Goal: Task Accomplishment & Management: Use online tool/utility

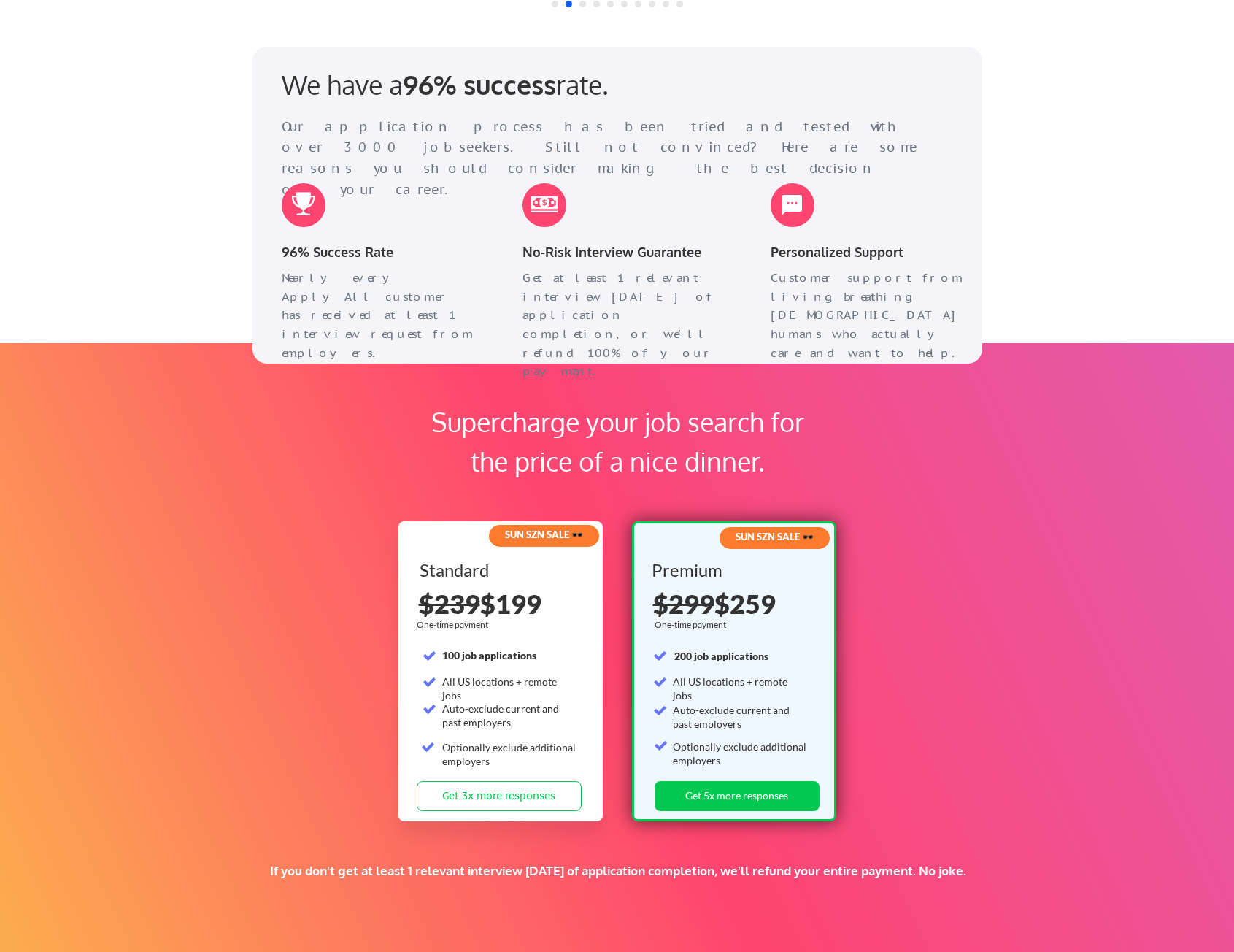
scroll to position [1822, 0]
click at [88, 500] on div "Supercharge your job search for the price of a nice dinner. SUN SZN SALE 🕶️ Sta…" at bounding box center [617, 654] width 1234 height 621
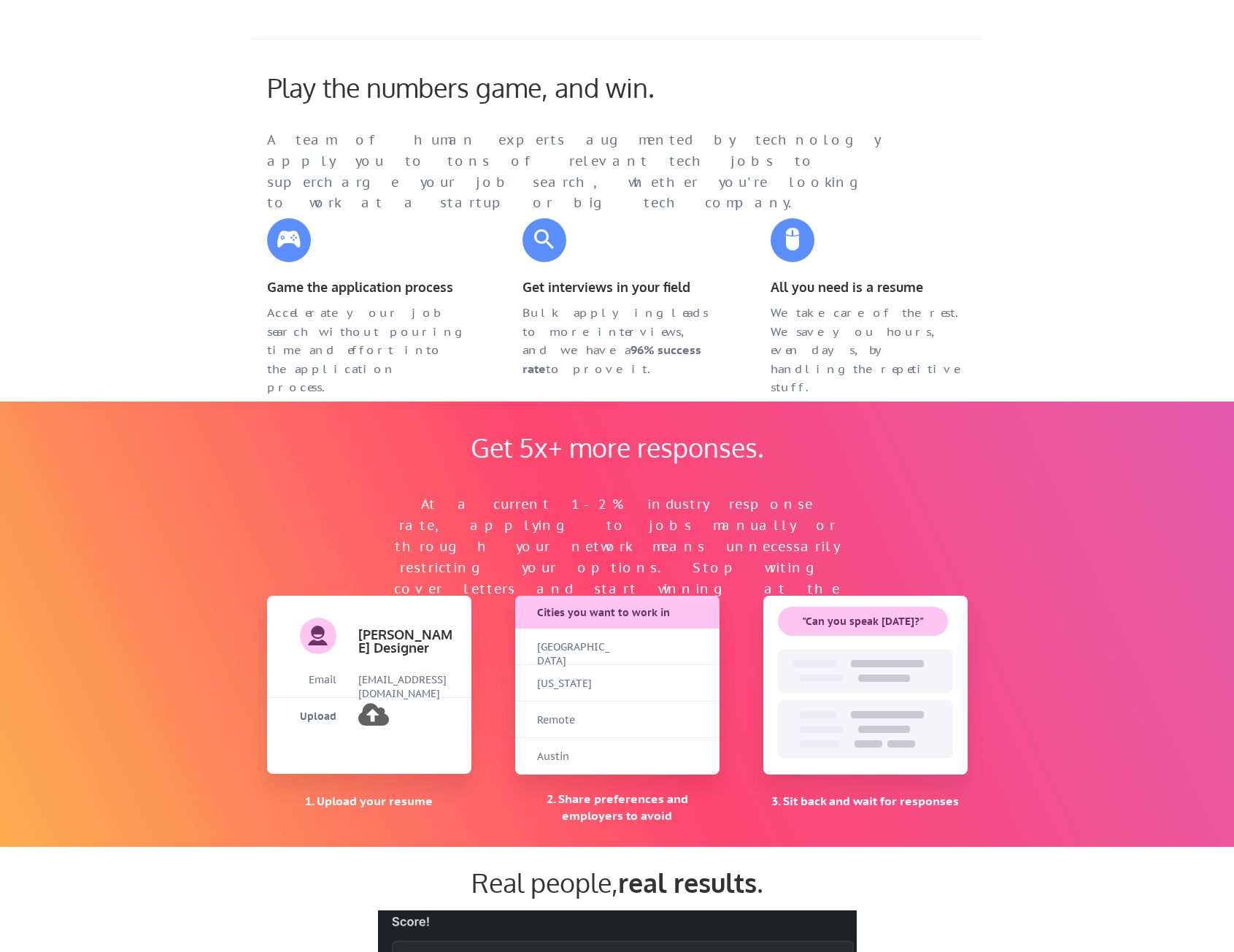
scroll to position [0, 0]
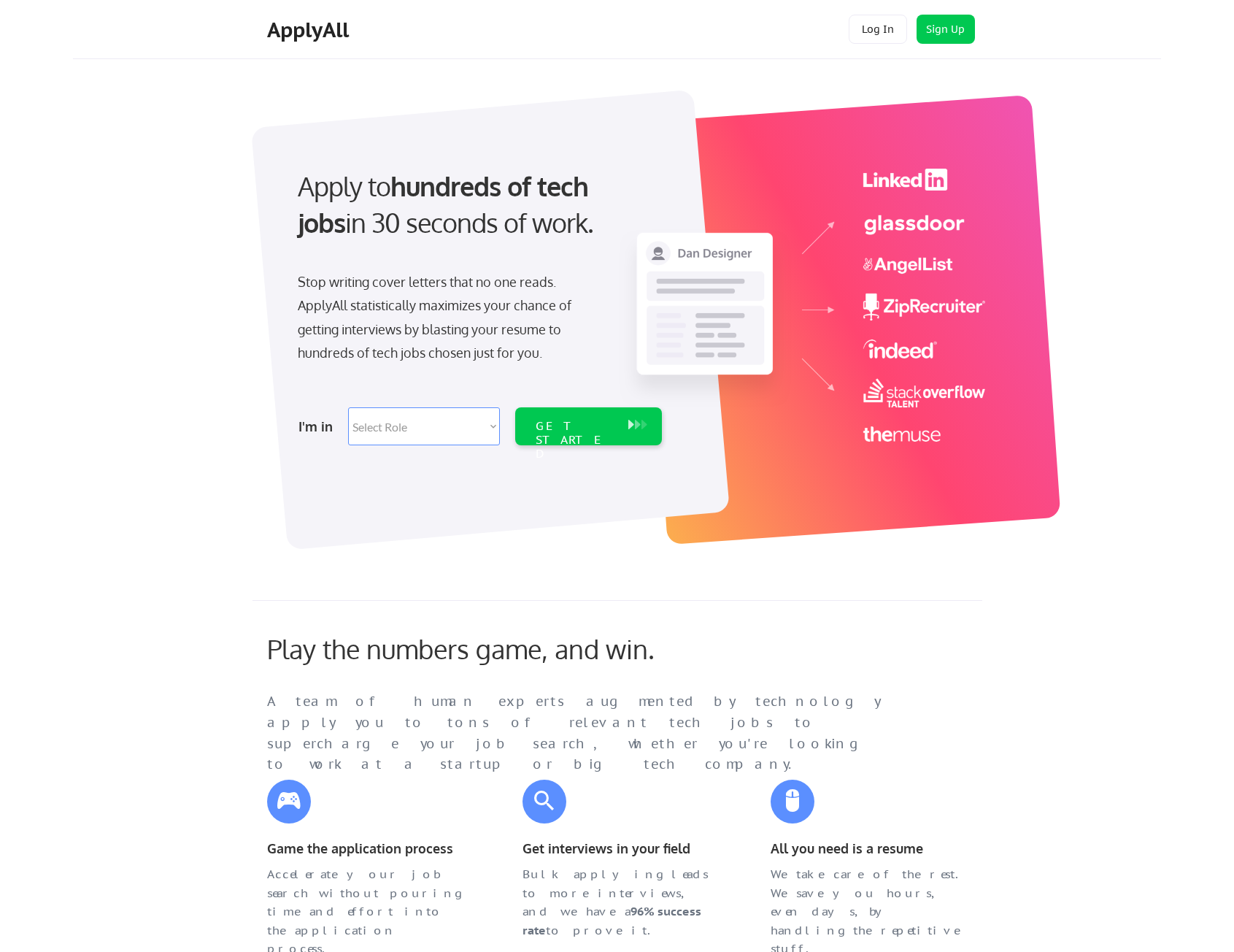
click at [315, 34] on div "ApplyAll" at bounding box center [310, 30] width 86 height 25
click at [290, 28] on div "ApplyAll" at bounding box center [310, 30] width 86 height 25
click at [423, 417] on select "Select Role Software Engineering Product Management Customer Success Sales UI/U…" at bounding box center [423, 426] width 152 height 38
select select ""product""
click at [348, 407] on select "Select Role Software Engineering Product Management Customer Success Sales UI/U…" at bounding box center [423, 426] width 152 height 38
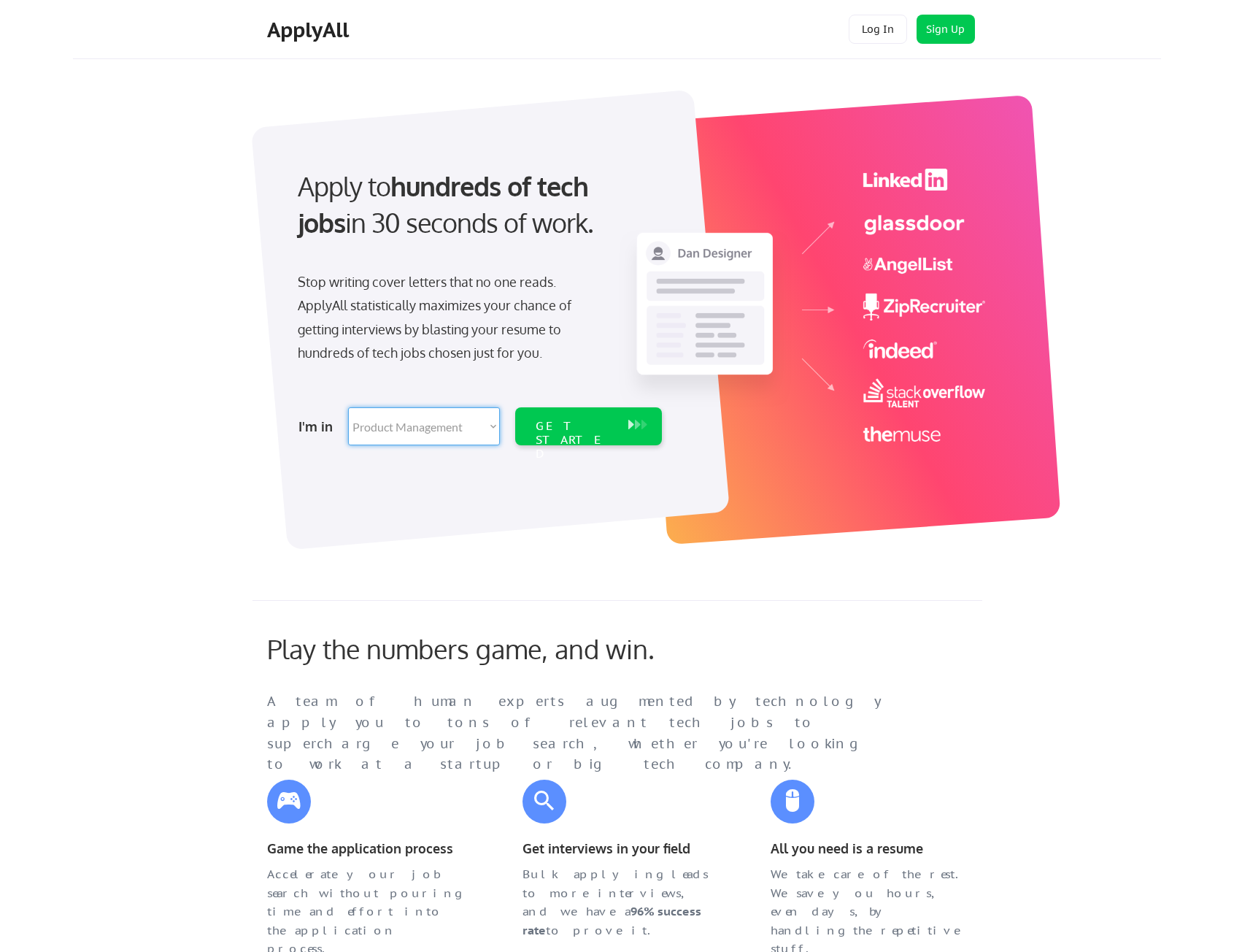
select select ""product""
click at [151, 503] on div "Apply to hundreds of tech jobs in 30 seconds of work. Stop writing cover letter…" at bounding box center [633, 312] width 1055 height 483
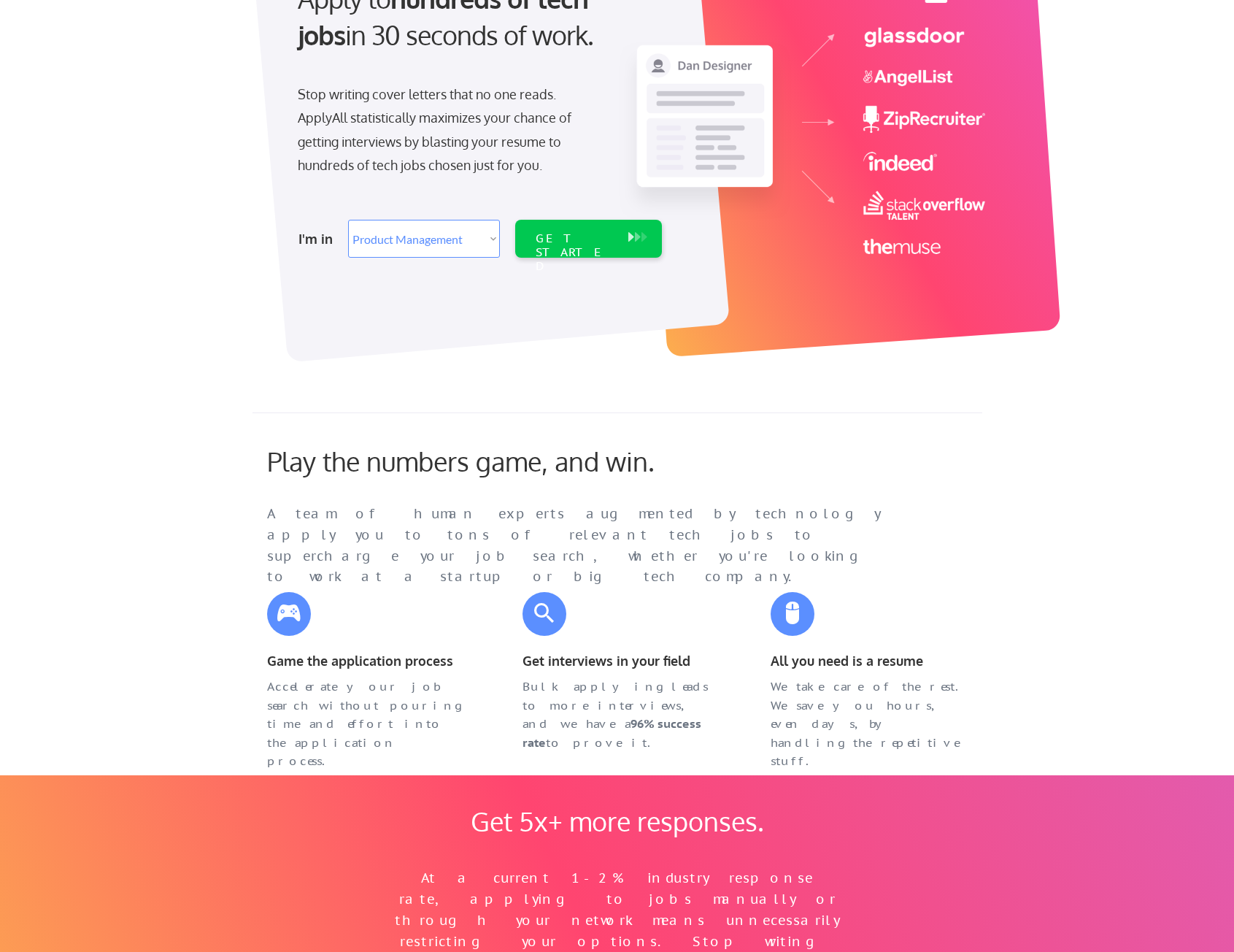
scroll to position [219, 0]
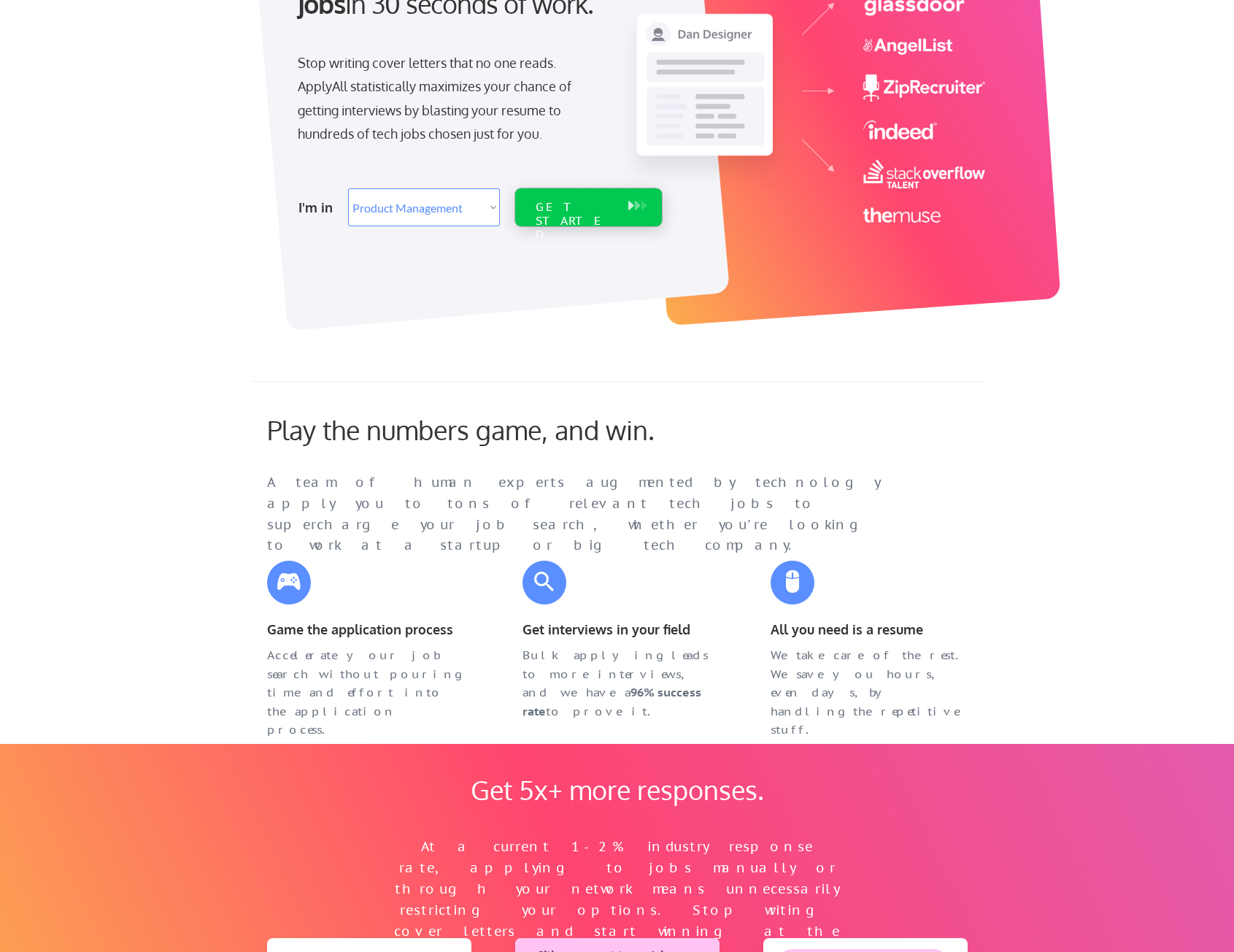
click at [608, 220] on div "GET STARTED" at bounding box center [574, 207] width 93 height 38
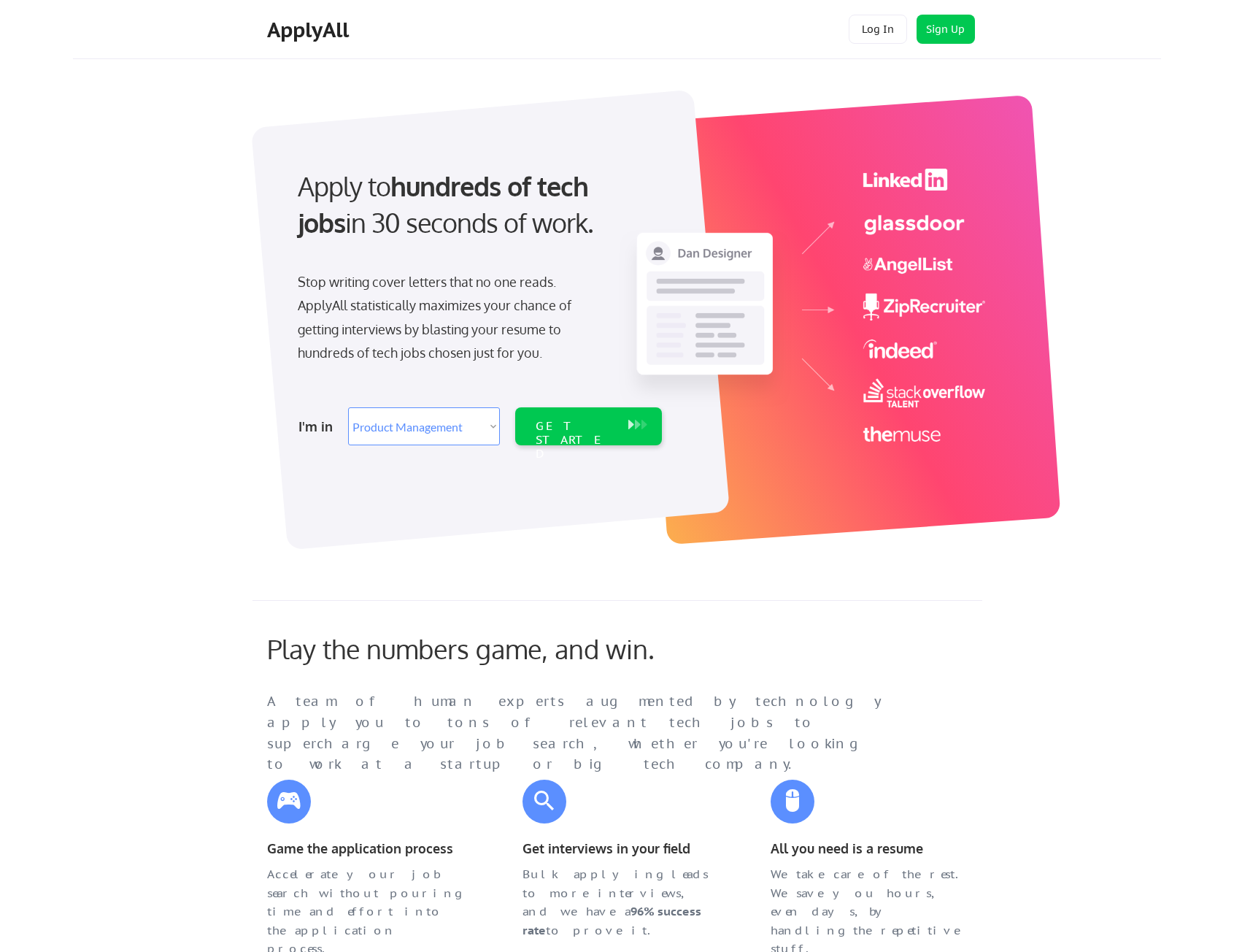
select select ""product""
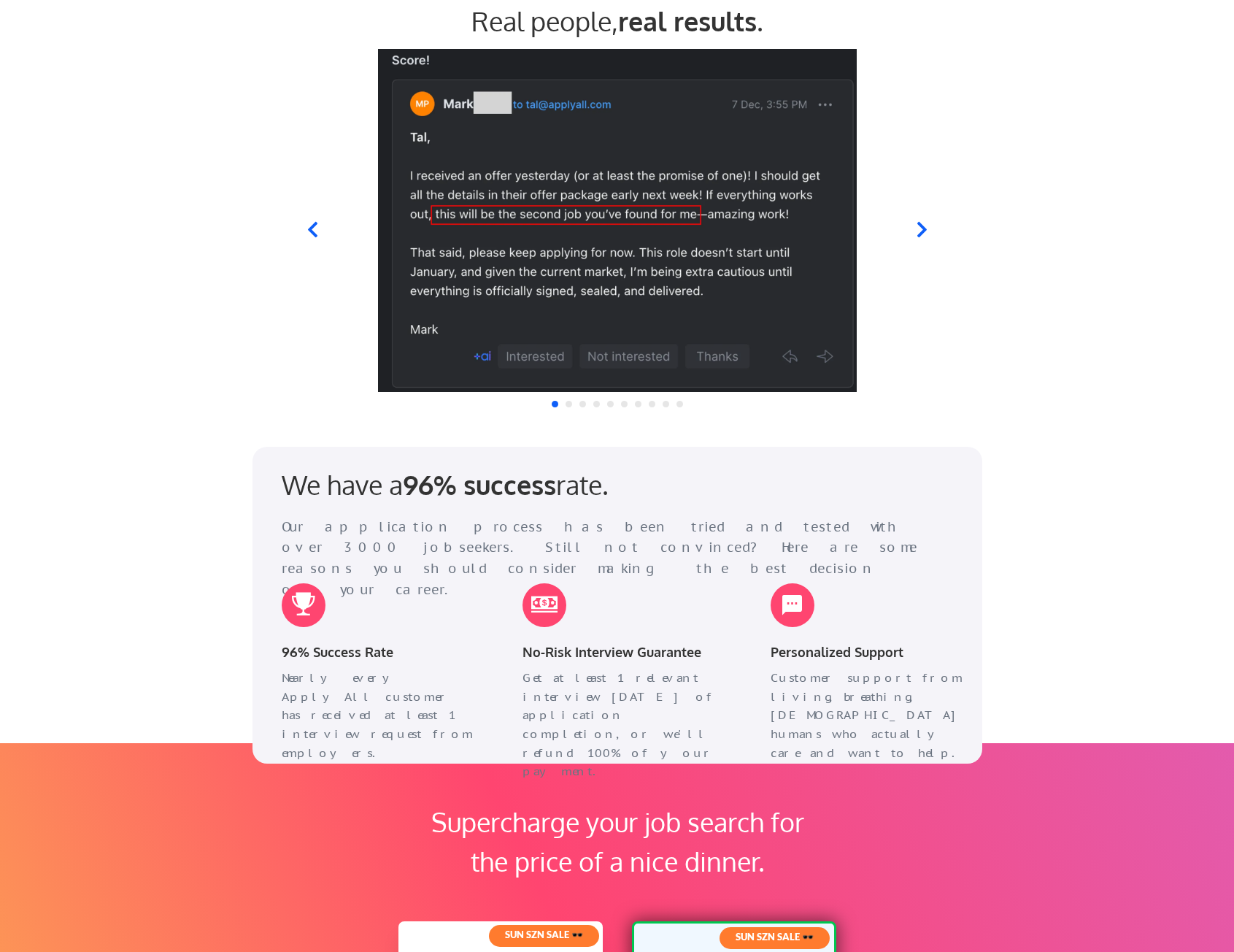
scroll to position [1314, 0]
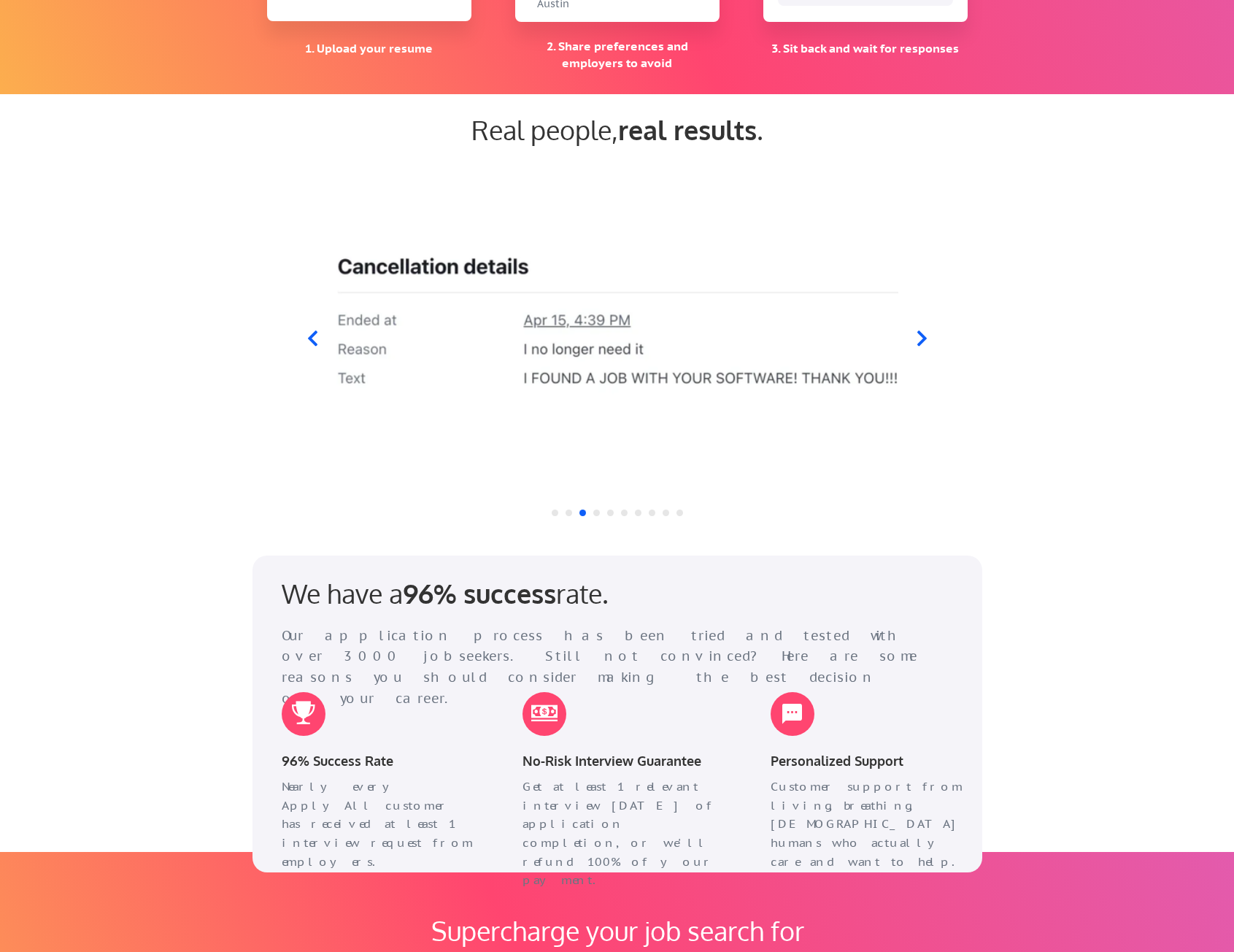
click at [310, 336] on icon at bounding box center [312, 338] width 10 height 15
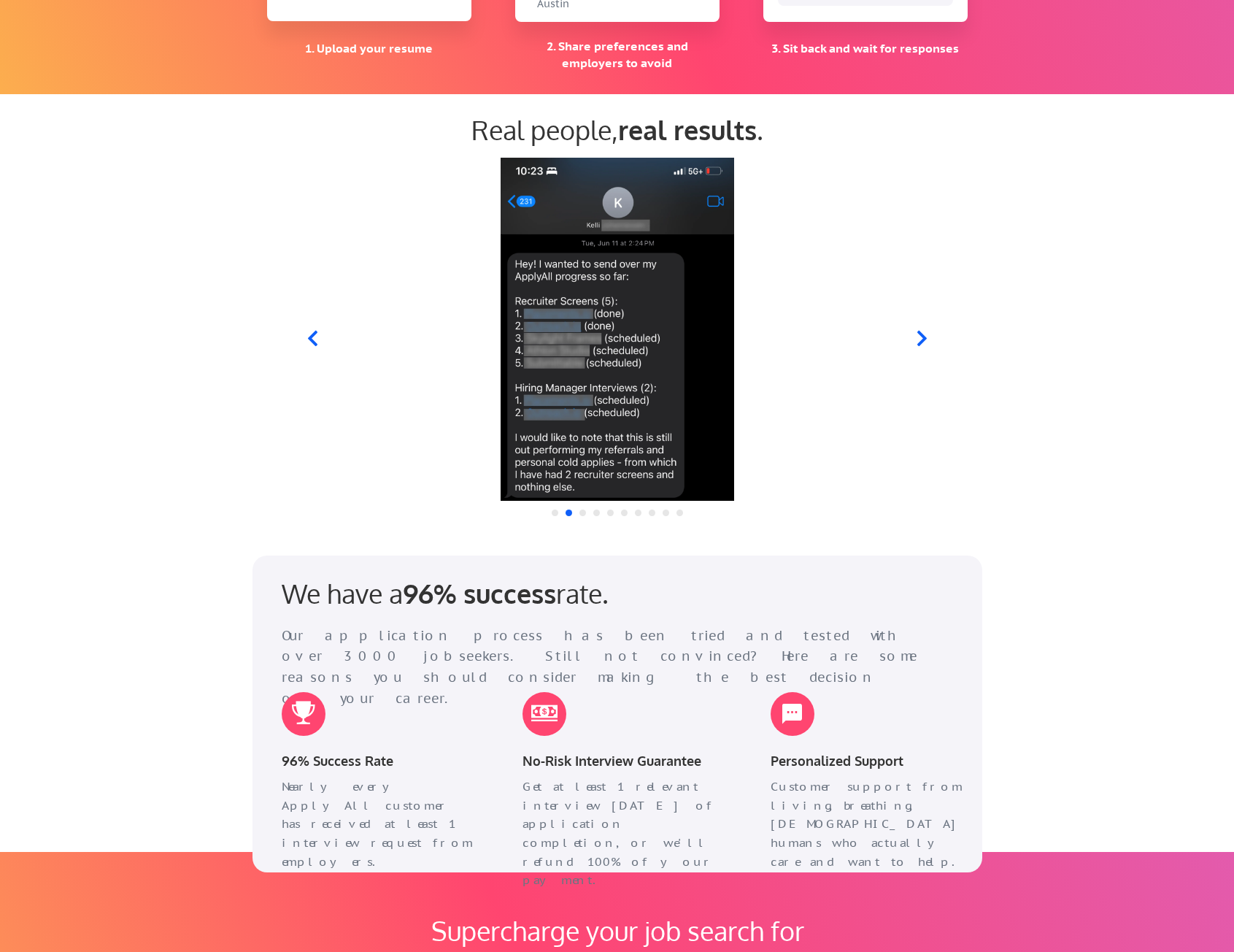
click at [310, 336] on icon at bounding box center [312, 338] width 10 height 15
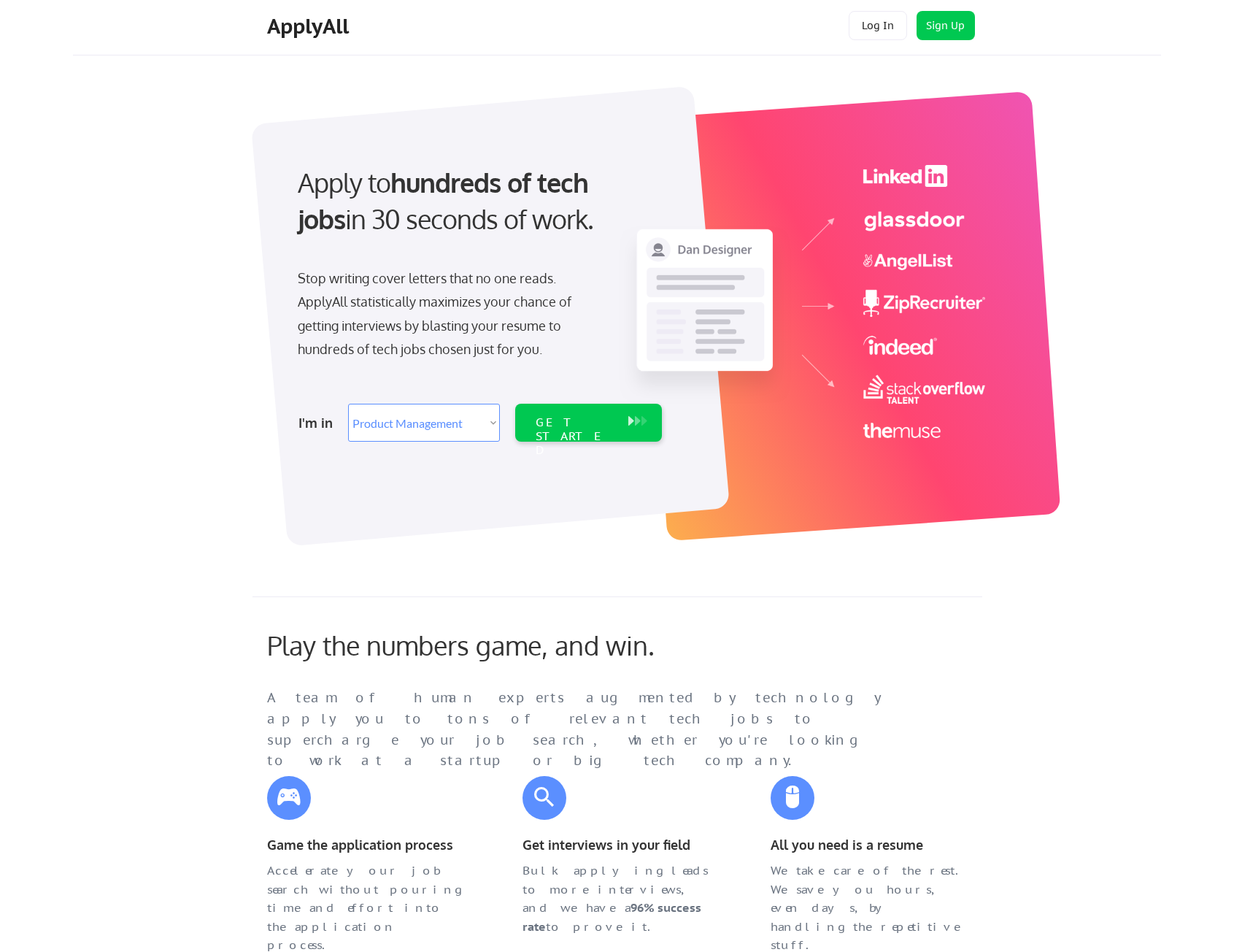
scroll to position [0, 0]
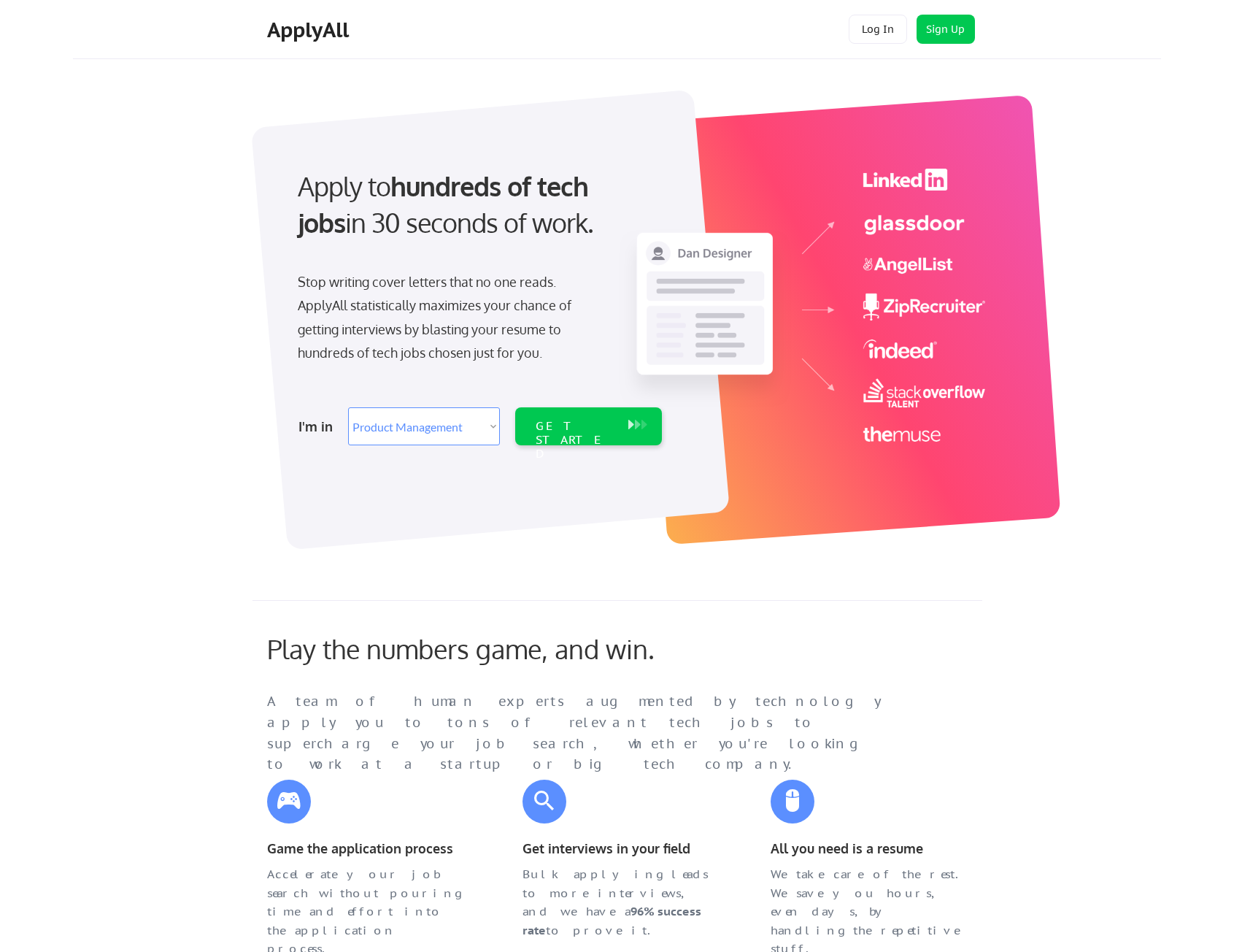
click at [109, 405] on div "Apply to hundreds of tech jobs in 30 seconds of work. Stop writing cover letter…" at bounding box center [633, 312] width 1055 height 483
click at [93, 32] on div "ApplyAll Log In Sign Up Log Out" at bounding box center [617, 30] width 1087 height 59
click at [86, 46] on div "ApplyAll Log In Sign Up Log Out" at bounding box center [617, 30] width 1087 height 59
select select ""PLACEHOLDER_1427118222253""
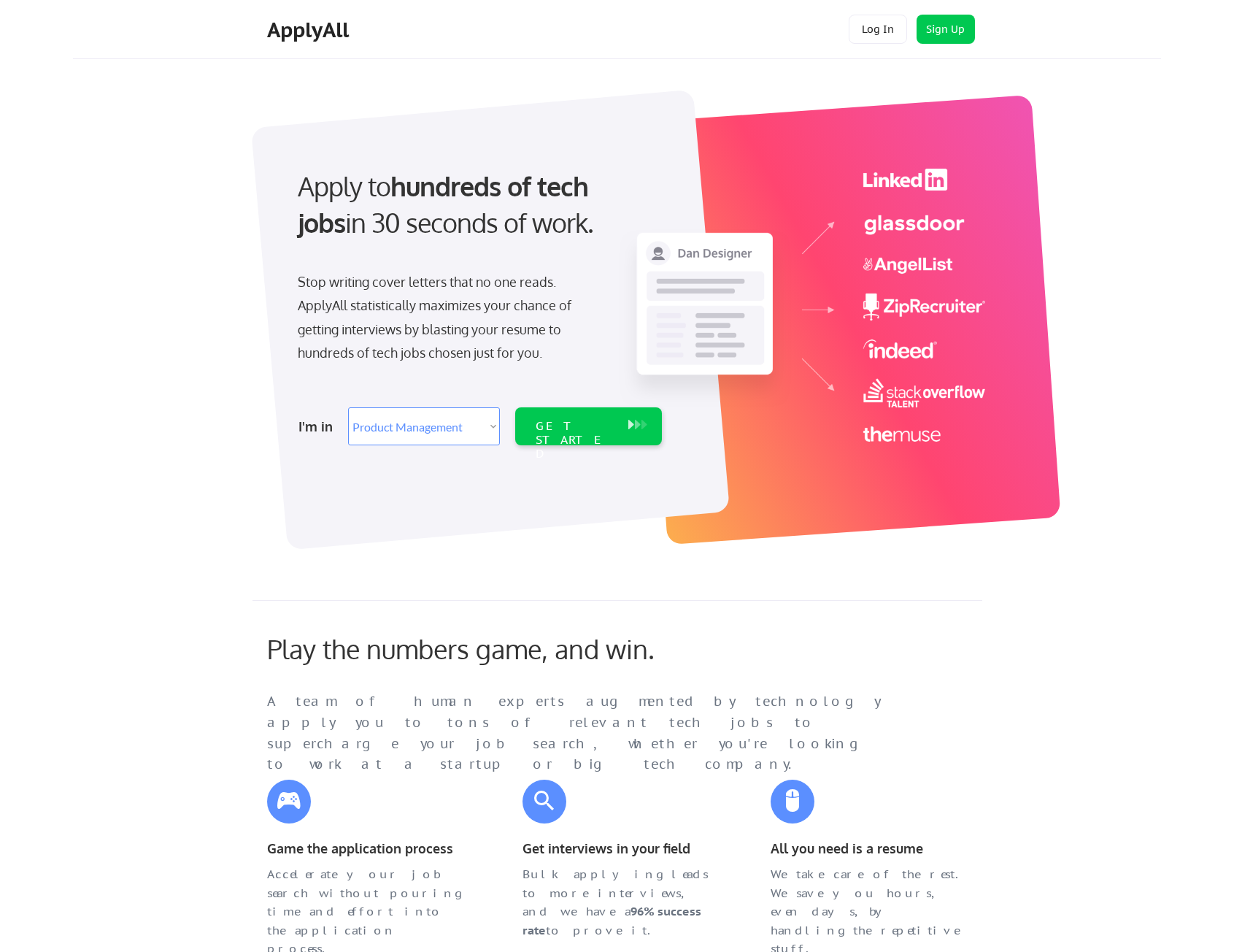
select select ""PLACEHOLDER_1427118222253""
